Goal: Task Accomplishment & Management: Manage account settings

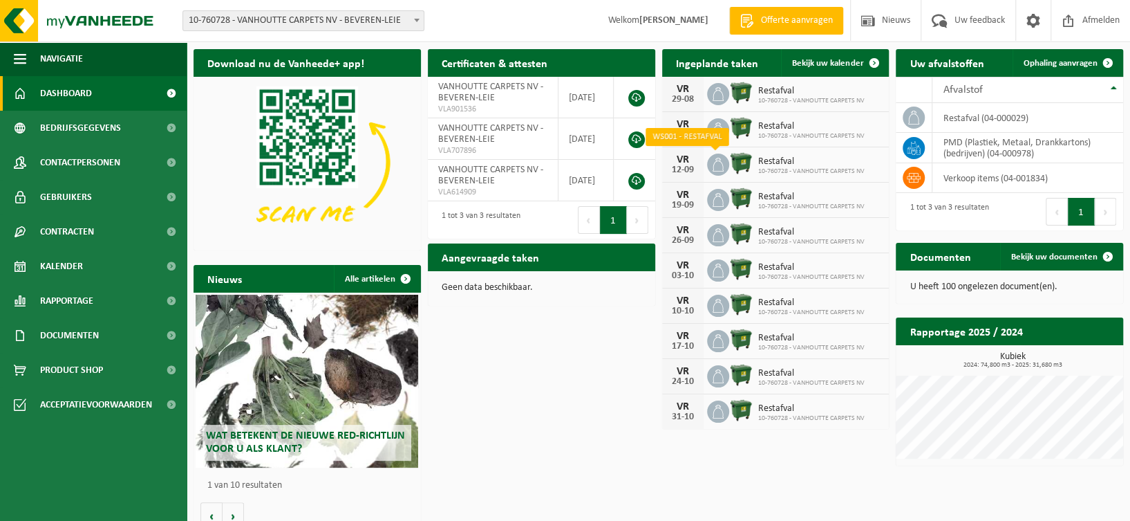
click at [715, 165] on icon at bounding box center [718, 165] width 14 height 14
click at [727, 128] on span at bounding box center [718, 129] width 22 height 22
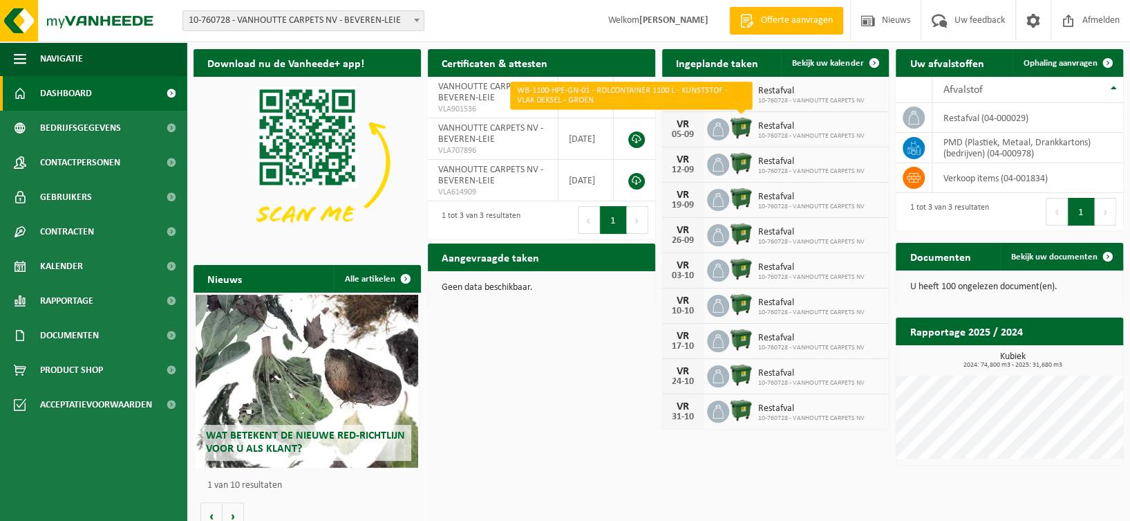
click at [746, 129] on img at bounding box center [741, 128] width 24 height 24
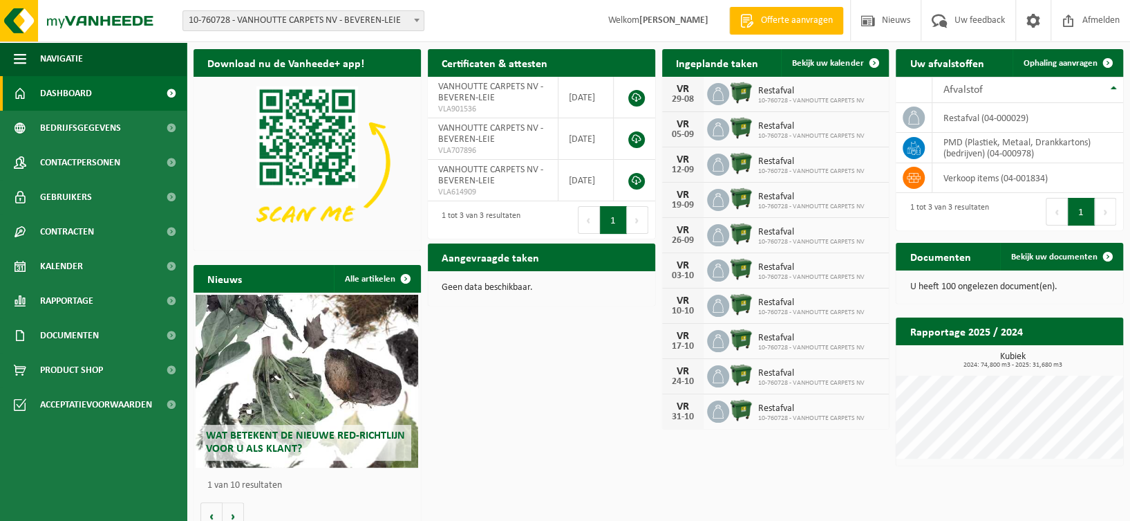
click at [694, 126] on div "VR" at bounding box center [683, 124] width 28 height 11
click at [712, 129] on icon at bounding box center [718, 129] width 14 height 14
click at [829, 59] on span "Bekijk uw kalender" at bounding box center [827, 63] width 71 height 9
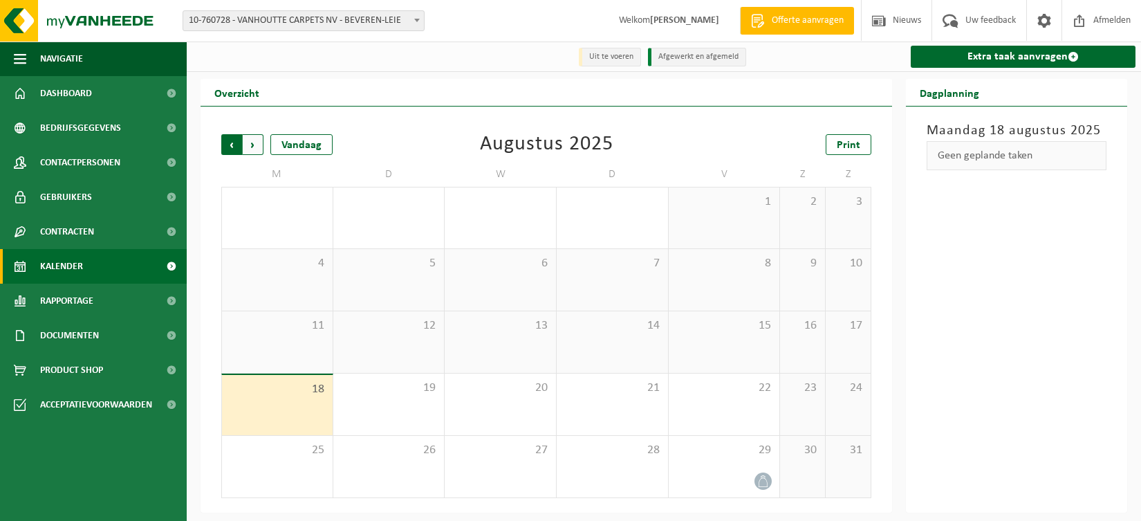
click at [253, 143] on span "Volgende" at bounding box center [253, 144] width 21 height 21
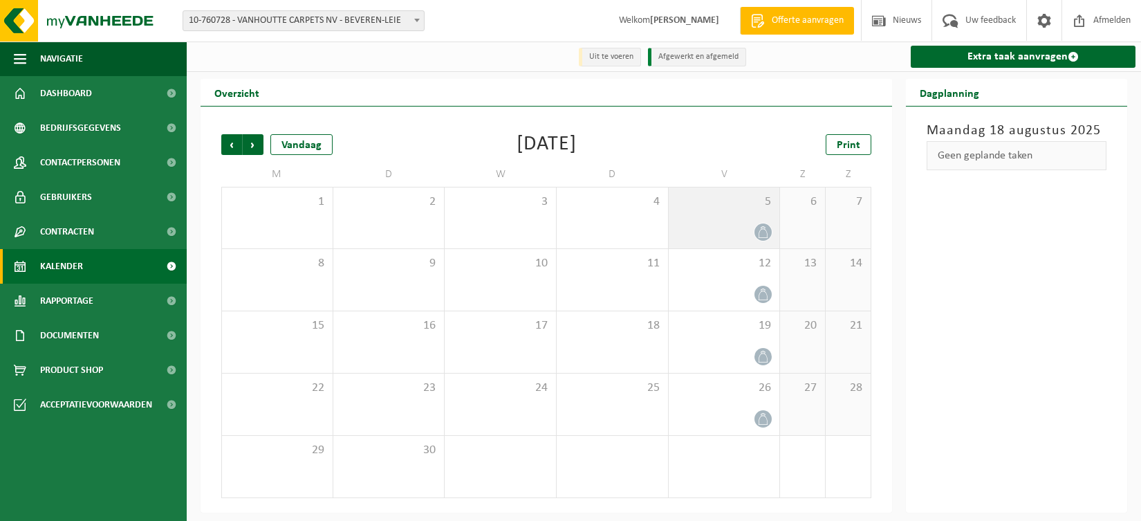
click at [763, 229] on icon at bounding box center [763, 232] width 12 height 12
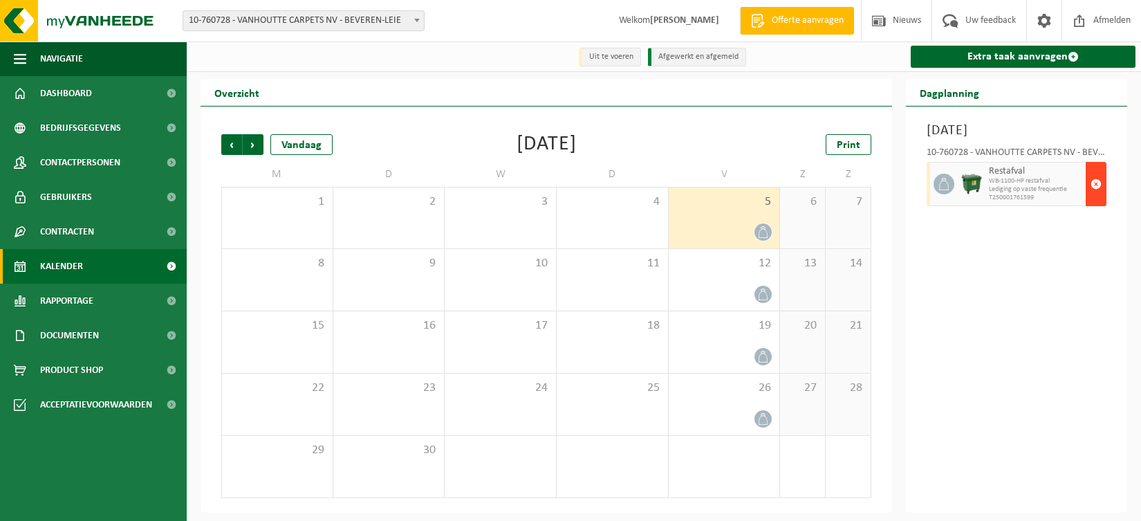
click at [1096, 185] on span "button" at bounding box center [1095, 184] width 11 height 28
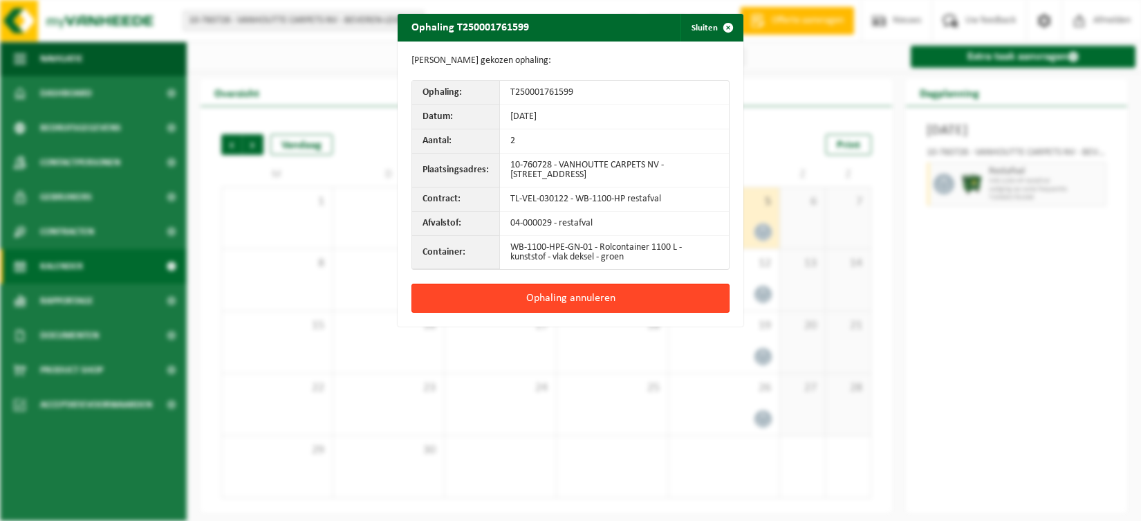
click at [533, 292] on button "Ophaling annuleren" at bounding box center [570, 297] width 318 height 29
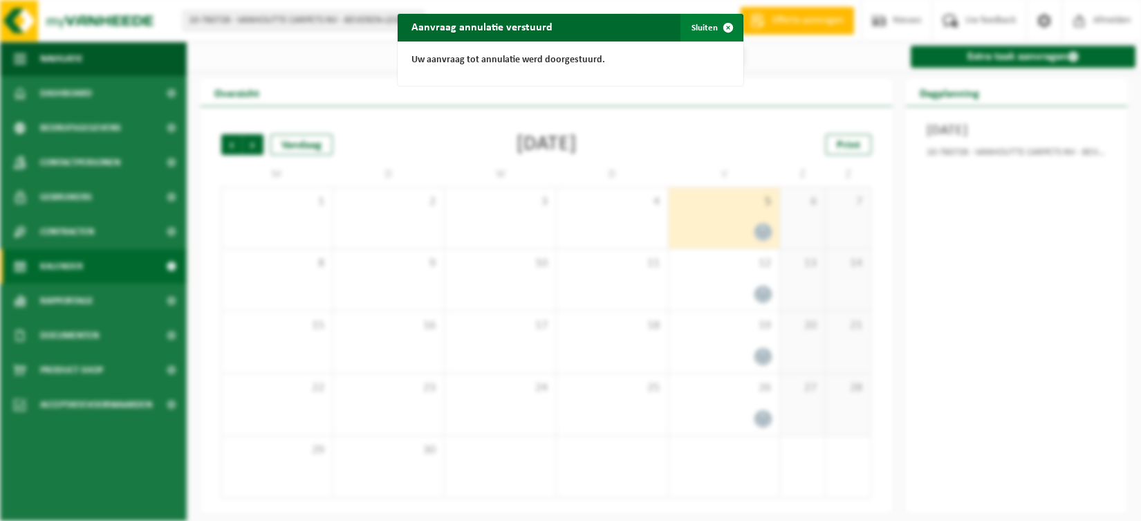
click at [702, 31] on button "Sluiten" at bounding box center [711, 28] width 62 height 28
